Goal: Task Accomplishment & Management: Complete application form

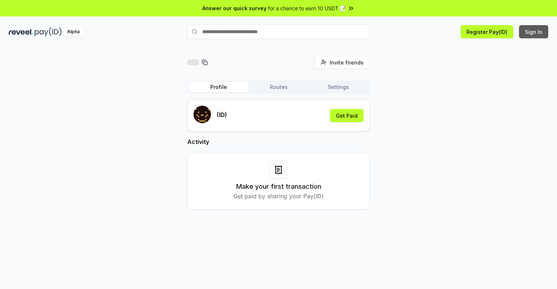
click at [534, 32] on button "Sign In" at bounding box center [533, 31] width 29 height 13
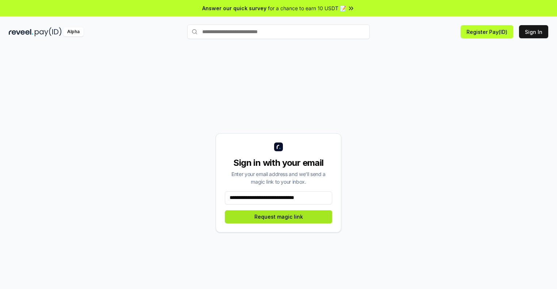
type input "**********"
click at [278, 217] on button "Request magic link" at bounding box center [278, 217] width 107 height 13
